Goal: Transaction & Acquisition: Purchase product/service

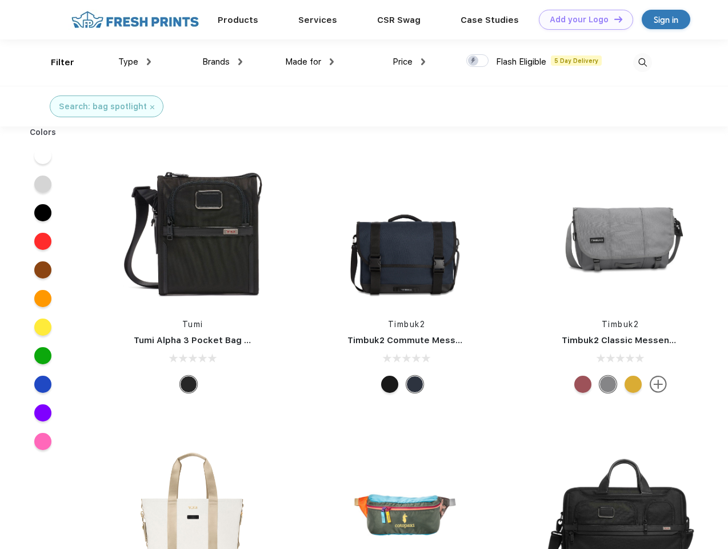
click at [582, 19] on link "Add your Logo Design Tool" at bounding box center [586, 20] width 94 height 20
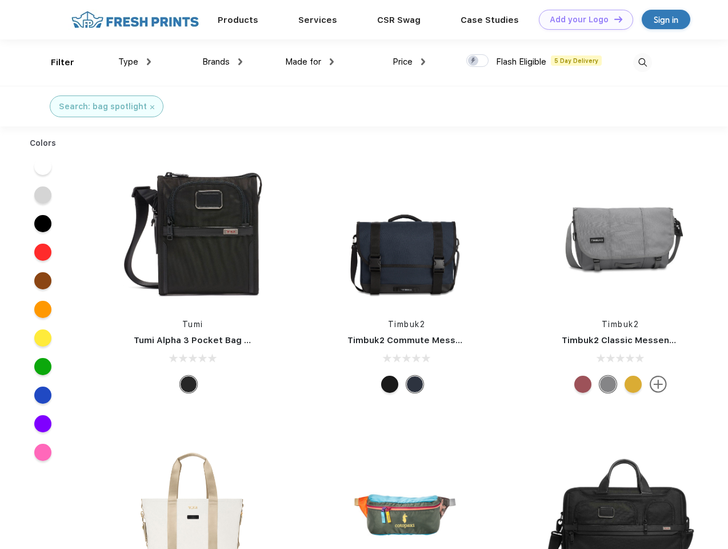
click at [0, 0] on div "Design Tool" at bounding box center [0, 0] width 0 height 0
click at [613, 19] on link "Add your Logo Design Tool" at bounding box center [586, 20] width 94 height 20
click at [55, 62] on div "Filter" at bounding box center [62, 62] width 23 height 13
click at [135, 62] on span "Type" at bounding box center [128, 62] width 20 height 10
click at [222, 62] on span "Brands" at bounding box center [215, 62] width 27 height 10
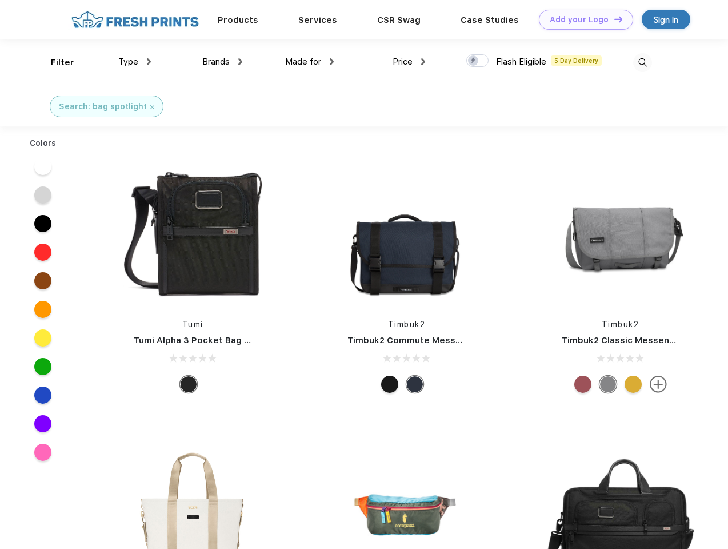
click at [310, 62] on span "Made for" at bounding box center [303, 62] width 36 height 10
click at [409, 62] on span "Price" at bounding box center [403, 62] width 20 height 10
click at [478, 61] on div at bounding box center [478, 60] width 22 height 13
click at [474, 61] on input "checkbox" at bounding box center [470, 57] width 7 height 7
click at [643, 62] on img at bounding box center [643, 62] width 19 height 19
